Goal: Information Seeking & Learning: Understand process/instructions

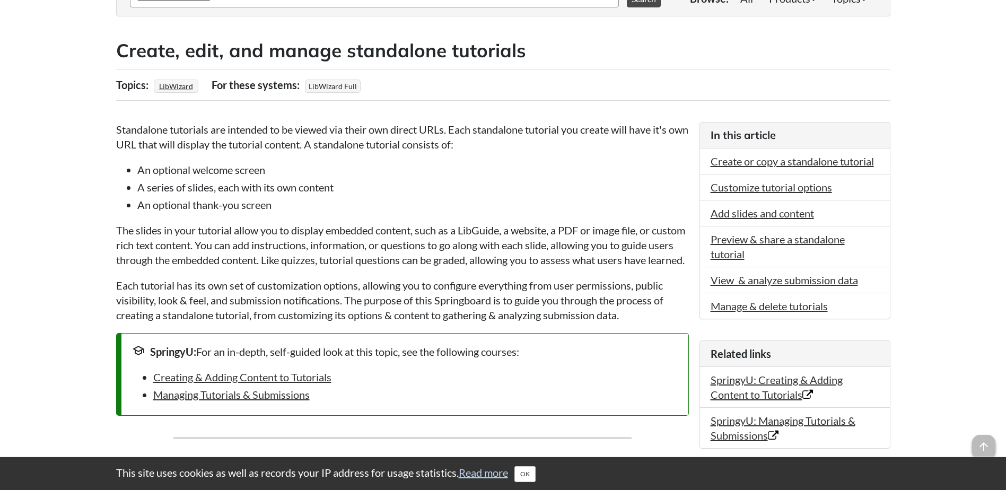
scroll to position [212, 0]
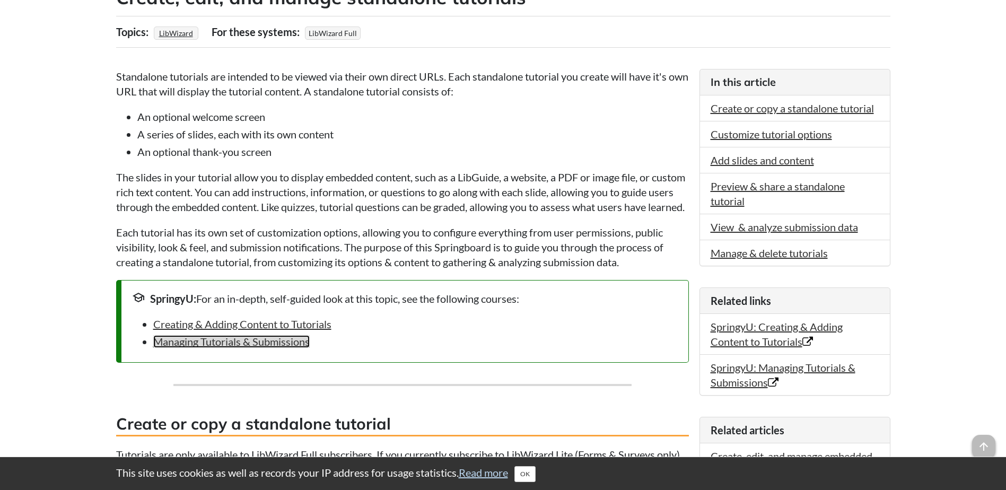
click at [299, 348] on link "Managing Tutorials & Submissions" at bounding box center [231, 341] width 156 height 13
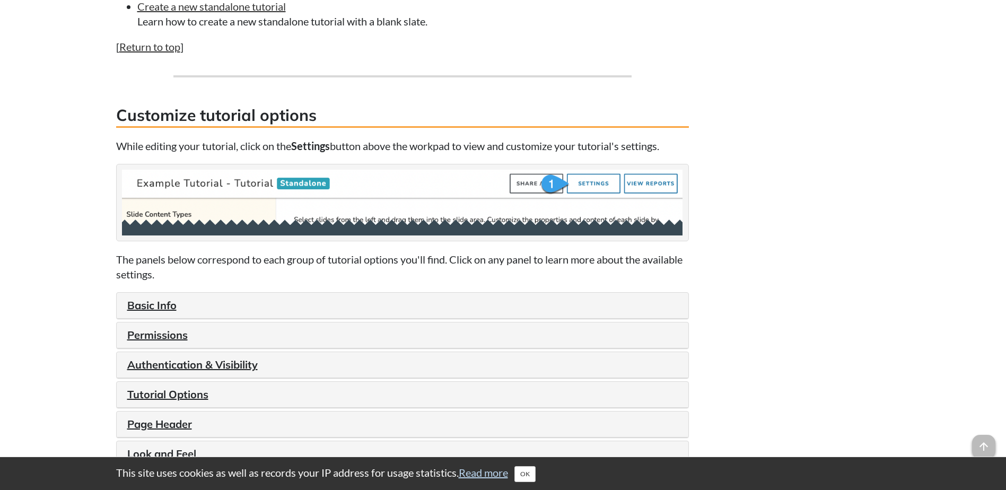
scroll to position [1114, 0]
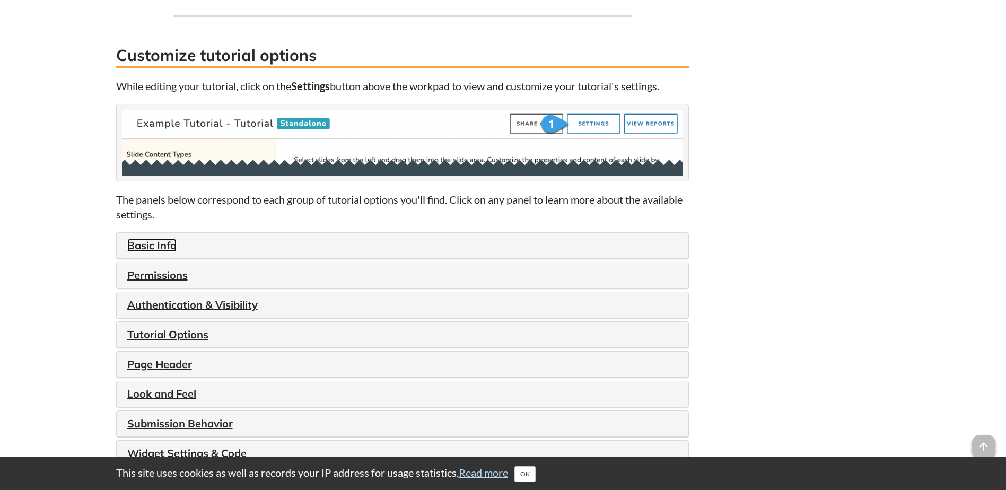
click at [164, 252] on link "Basic Info" at bounding box center [151, 245] width 49 height 13
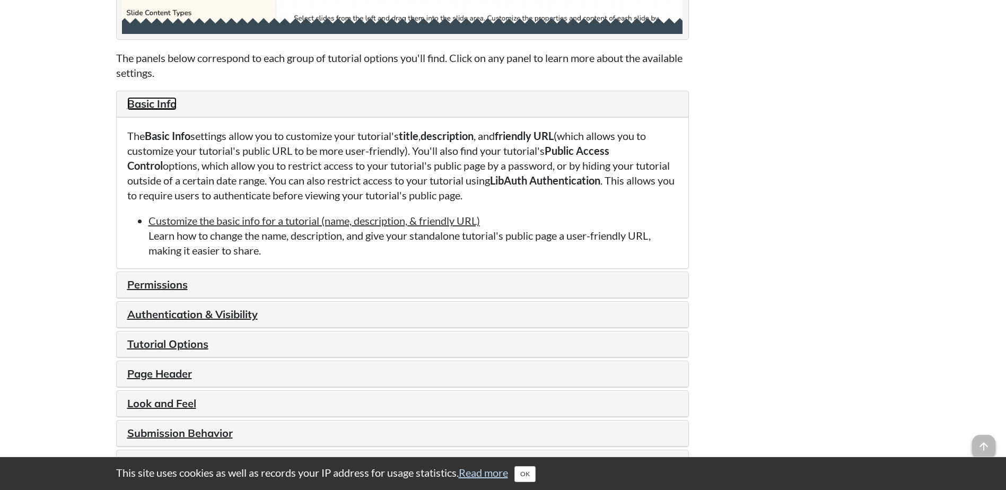
scroll to position [1273, 0]
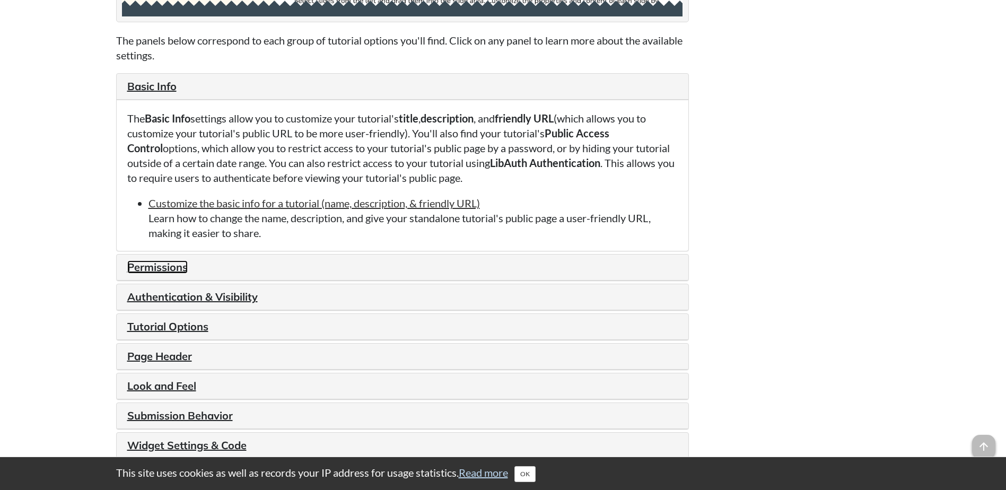
click at [176, 274] on link "Permissions" at bounding box center [157, 266] width 60 height 13
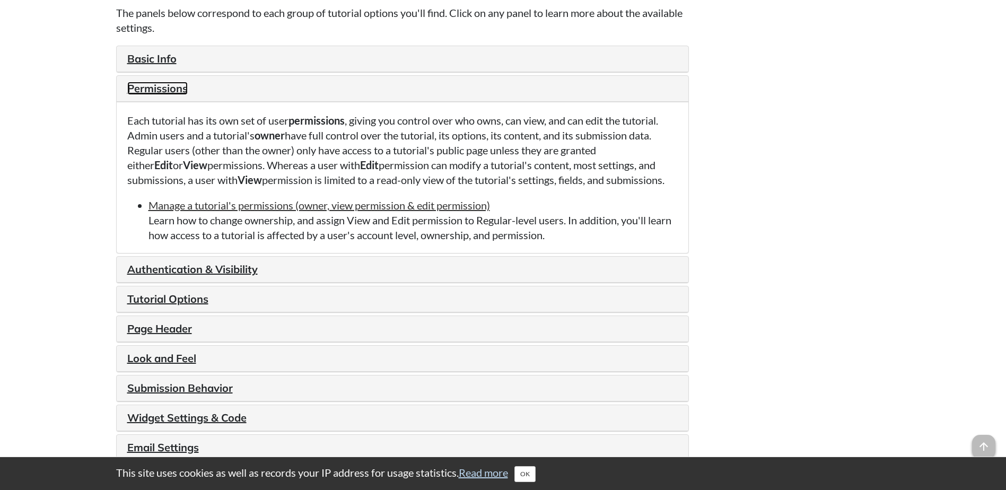
scroll to position [1326, 0]
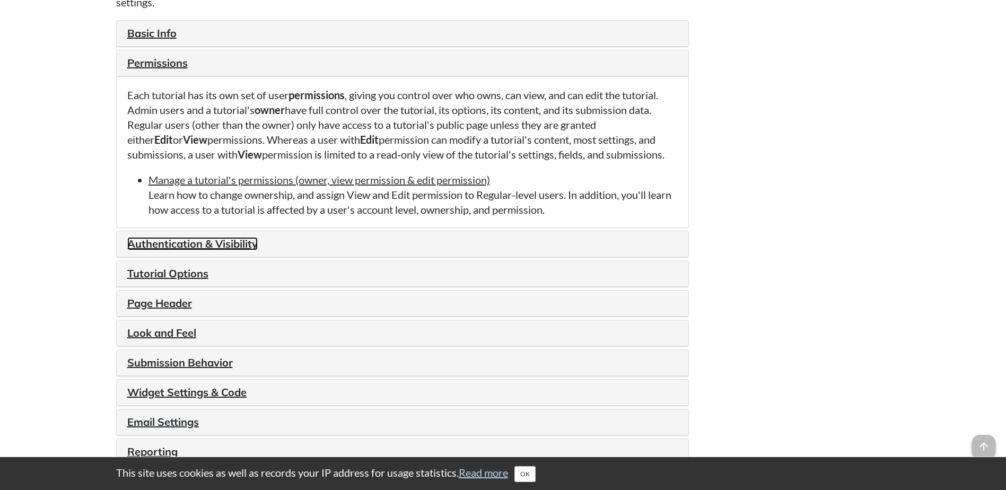
click at [198, 250] on link "Authentication & Visibility" at bounding box center [192, 243] width 130 height 13
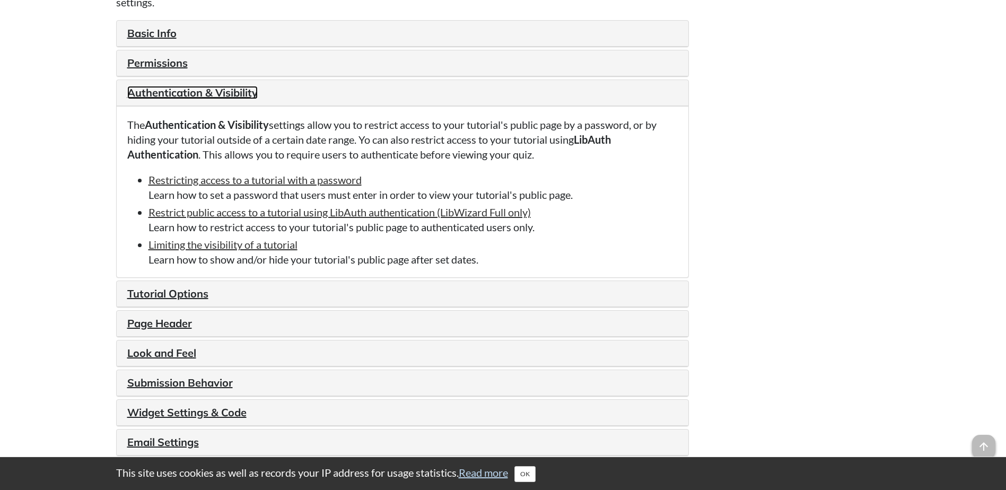
scroll to position [1379, 0]
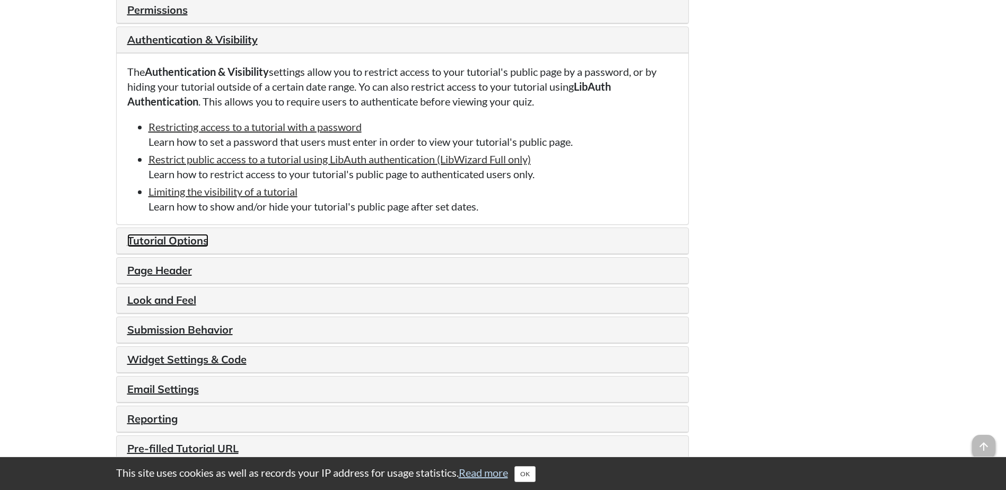
click at [199, 247] on link "Tutorial Options" at bounding box center [167, 240] width 81 height 13
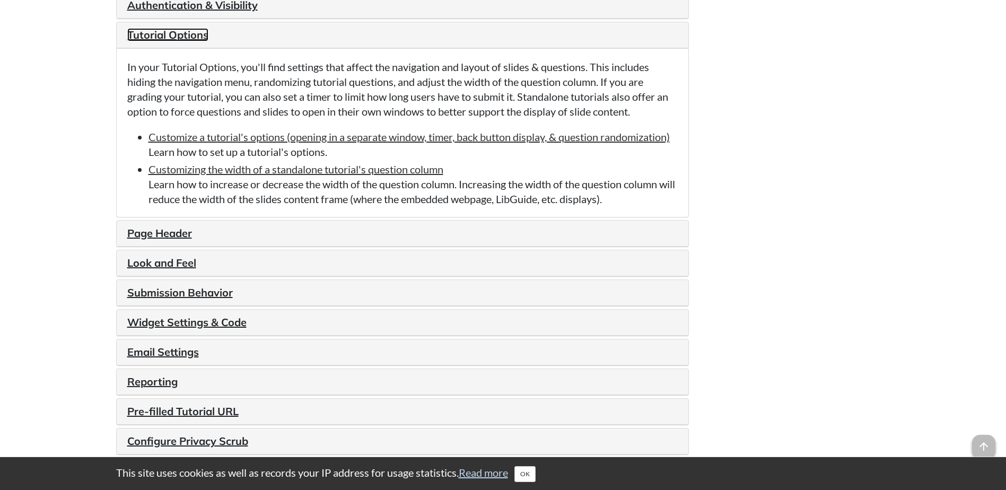
scroll to position [1432, 0]
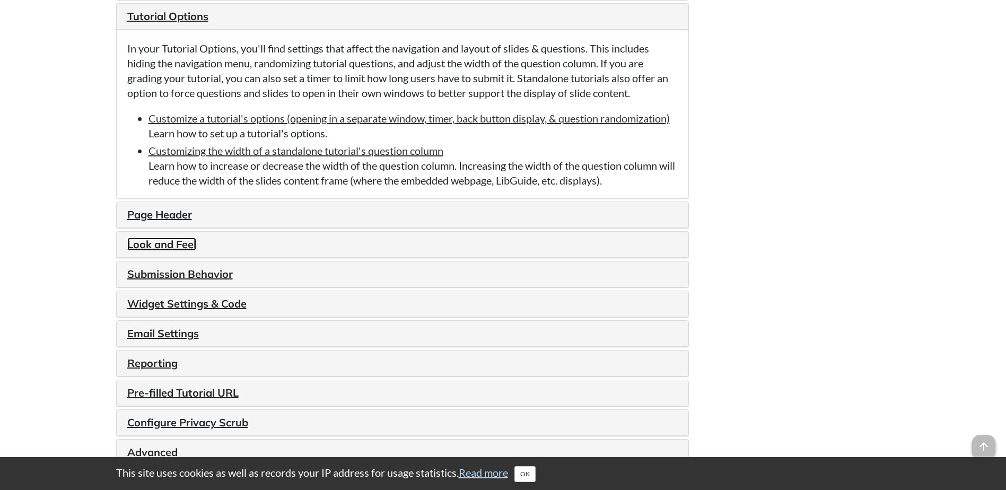
click at [183, 251] on link "Look and Feel" at bounding box center [161, 244] width 69 height 13
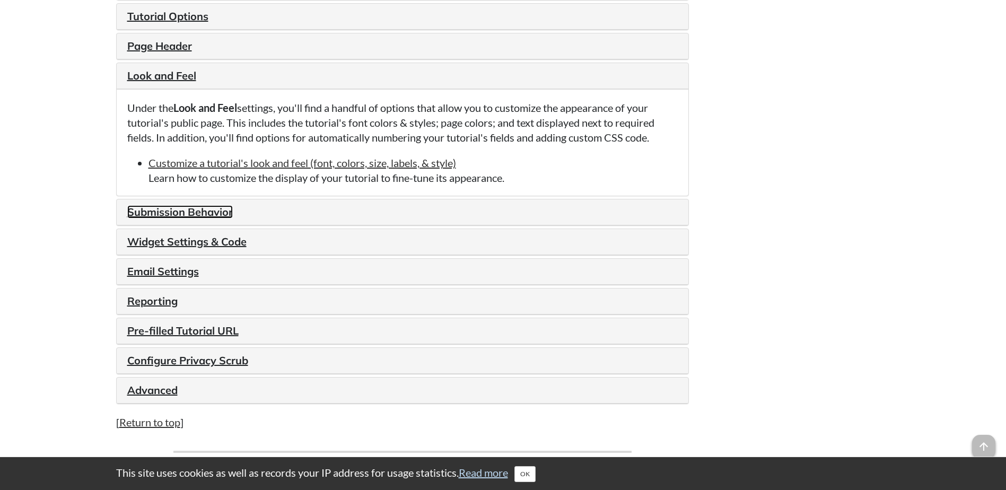
click at [202, 218] on link "Submission Behavior" at bounding box center [180, 211] width 106 height 13
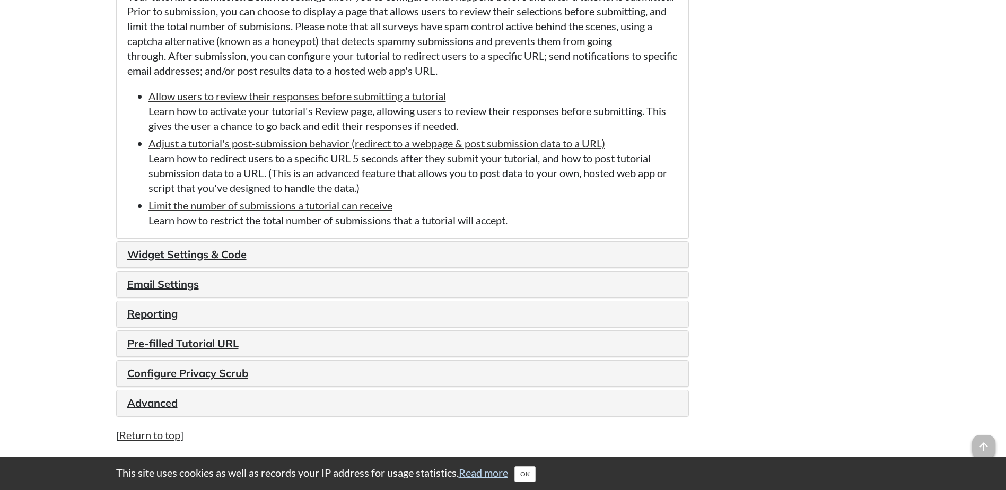
scroll to position [1591, 0]
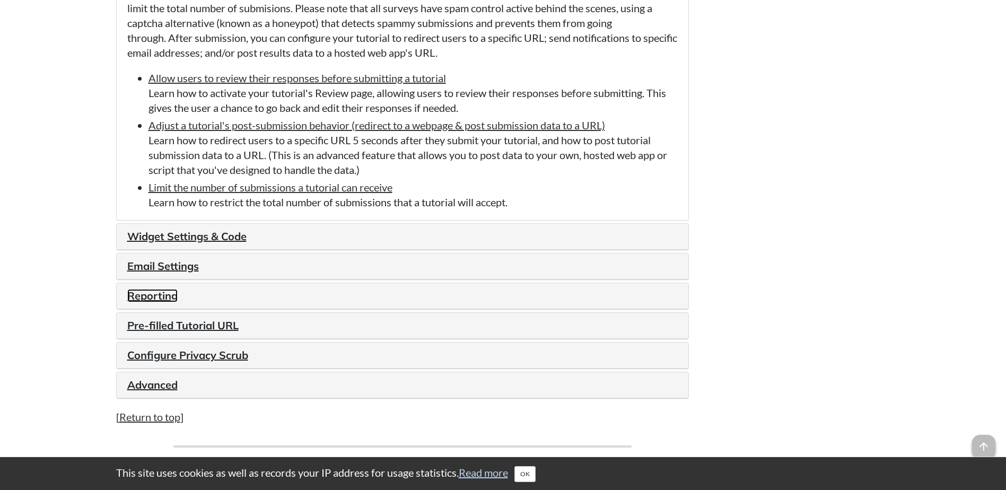
click at [147, 302] on link "Reporting" at bounding box center [152, 295] width 50 height 13
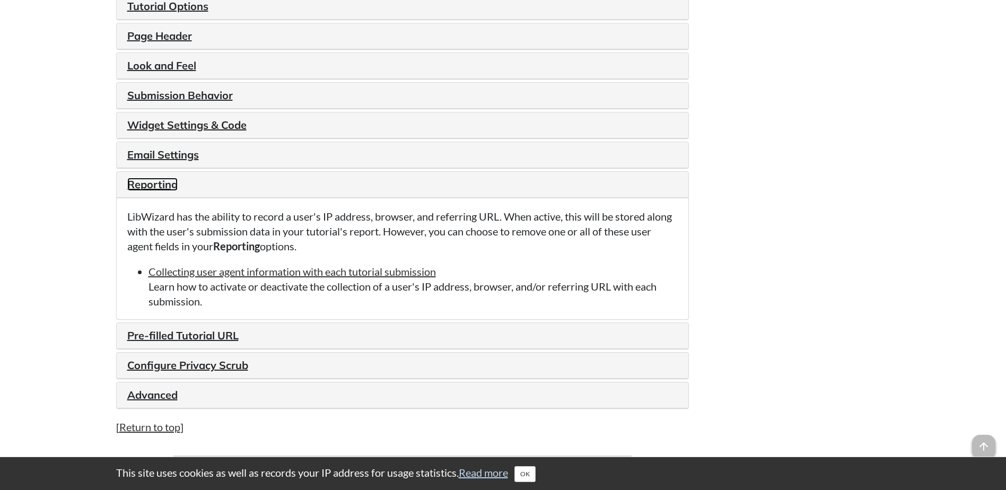
scroll to position [1431, 0]
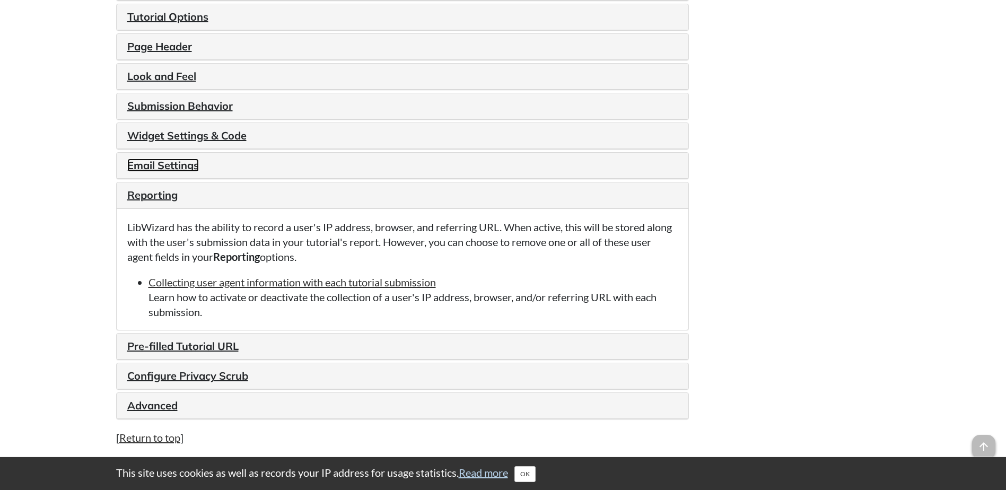
click at [171, 172] on link "Email Settings" at bounding box center [163, 165] width 72 height 13
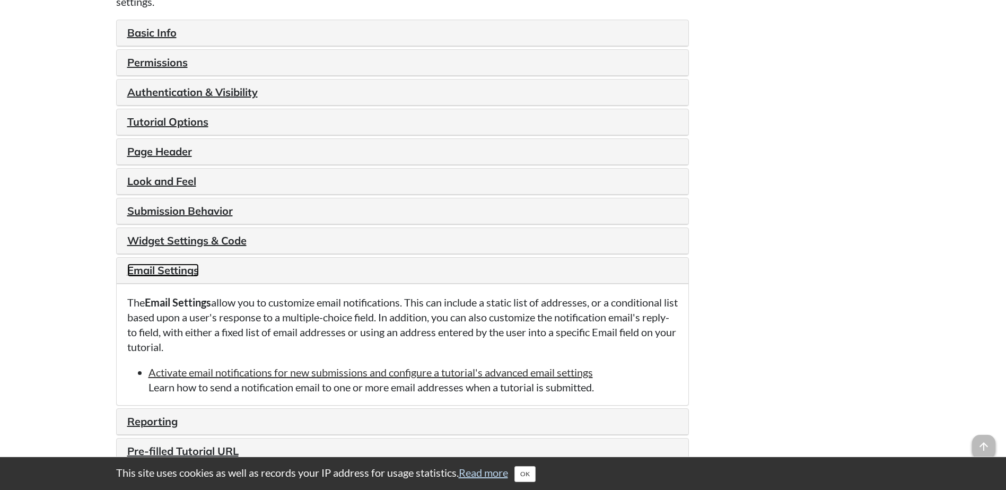
scroll to position [1325, 0]
click at [214, 218] on link "Submission Behavior" at bounding box center [180, 211] width 106 height 13
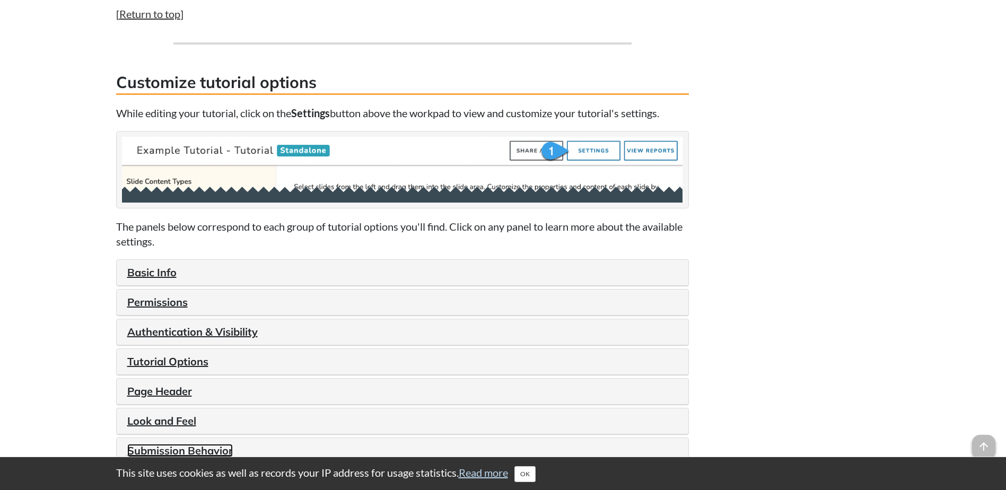
scroll to position [1060, 0]
